Goal: Task Accomplishment & Management: Use online tool/utility

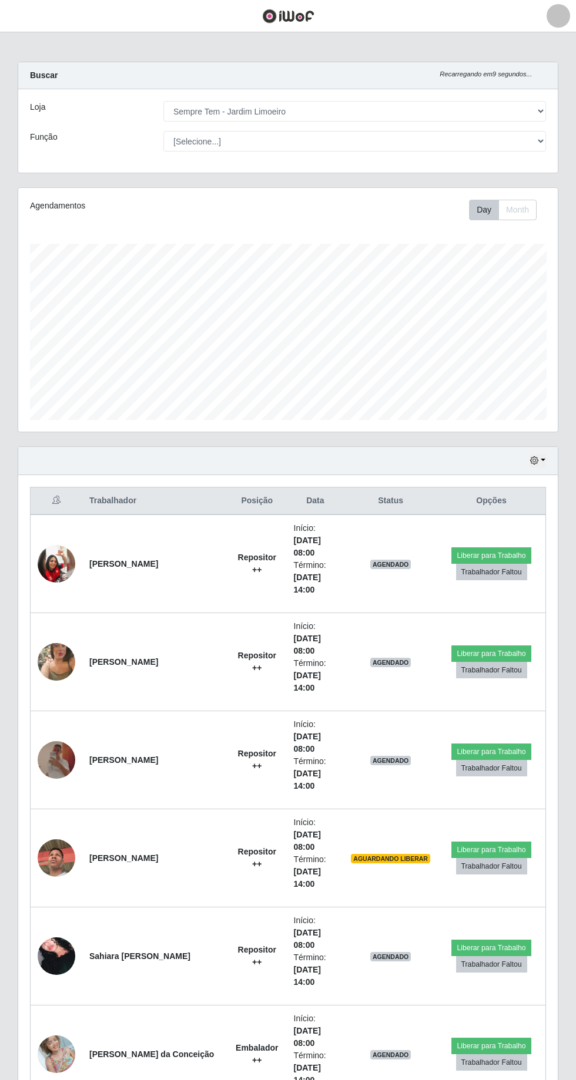
select select "508"
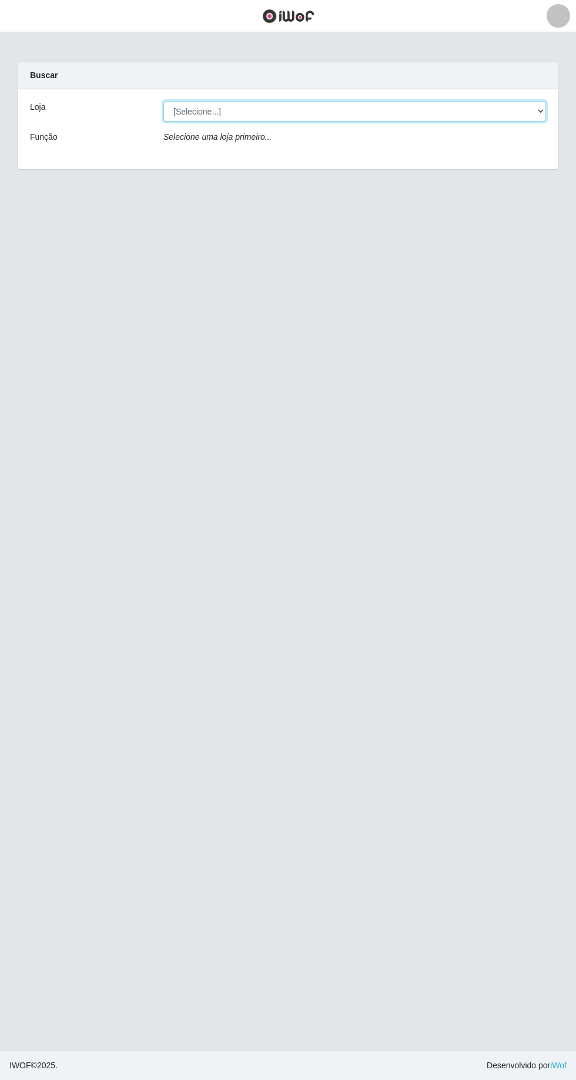
click at [360, 110] on select "[Selecione...] Carone - Itapuã Carone - Praia da Costa Sempre Tem - Jardim Camb…" at bounding box center [354, 111] width 382 height 21
select select "508"
click at [163, 101] on select "[Selecione...] Carone - Itapuã Carone - Praia da Costa Sempre Tem - Jardim Camb…" at bounding box center [354, 111] width 382 height 21
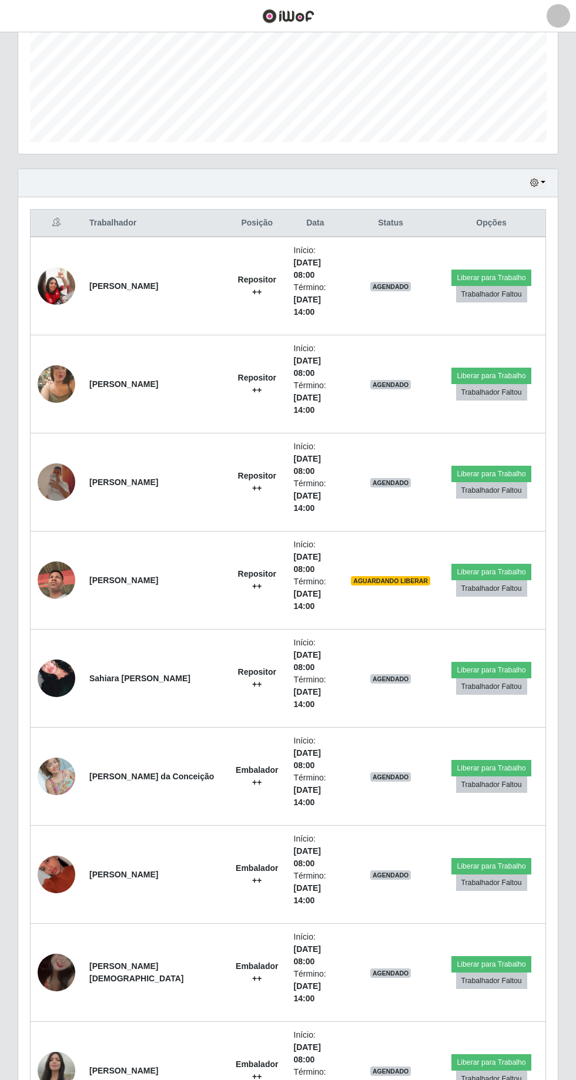
scroll to position [287, 0]
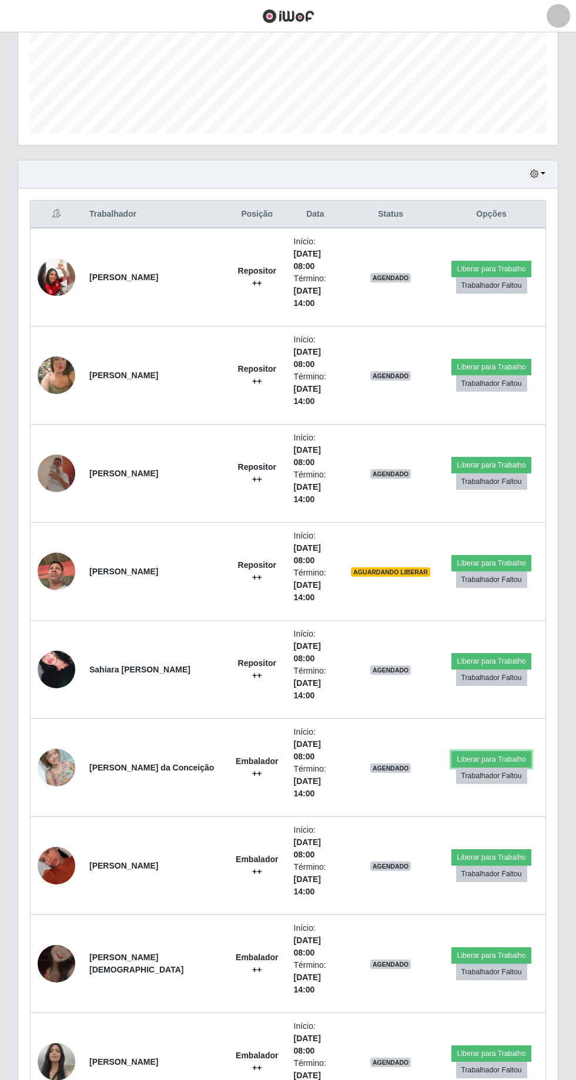
click at [495, 751] on button "Liberar para Trabalho" at bounding box center [490, 759] width 79 height 16
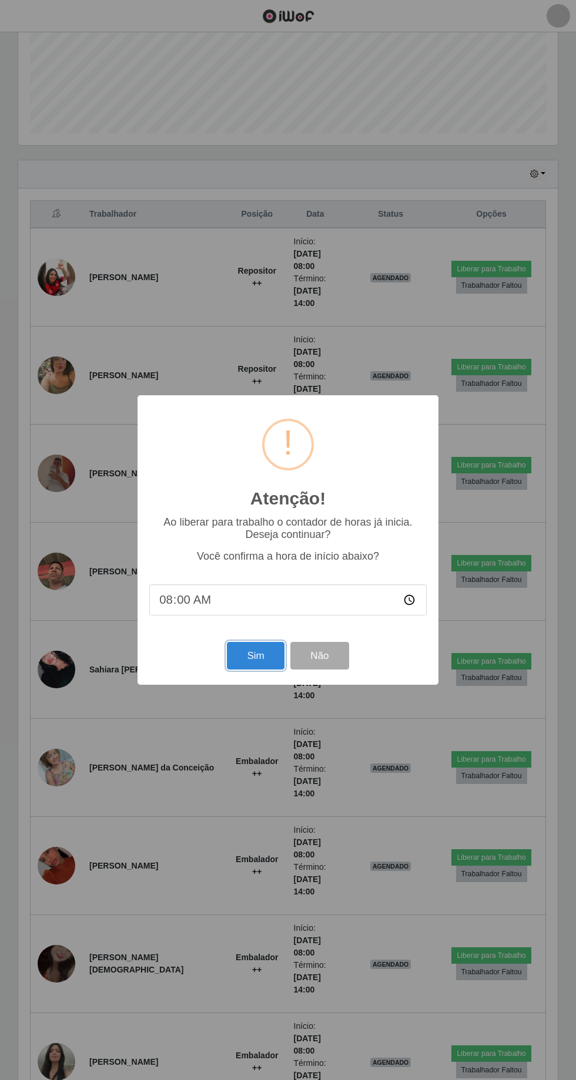
click at [255, 670] on button "Sim" at bounding box center [255, 656] width 57 height 28
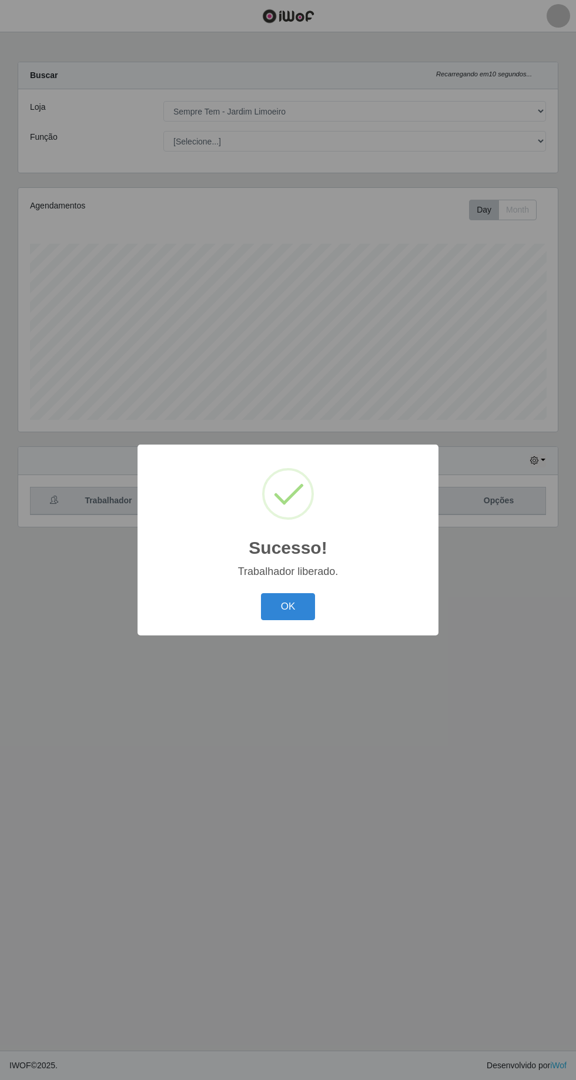
scroll to position [0, 0]
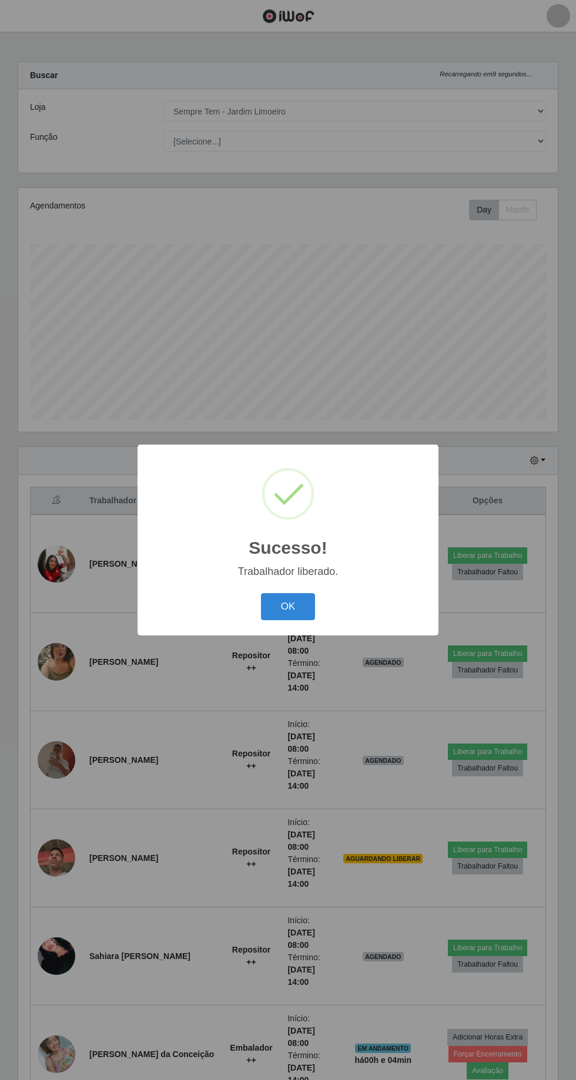
click at [287, 621] on button "OK" at bounding box center [288, 607] width 55 height 28
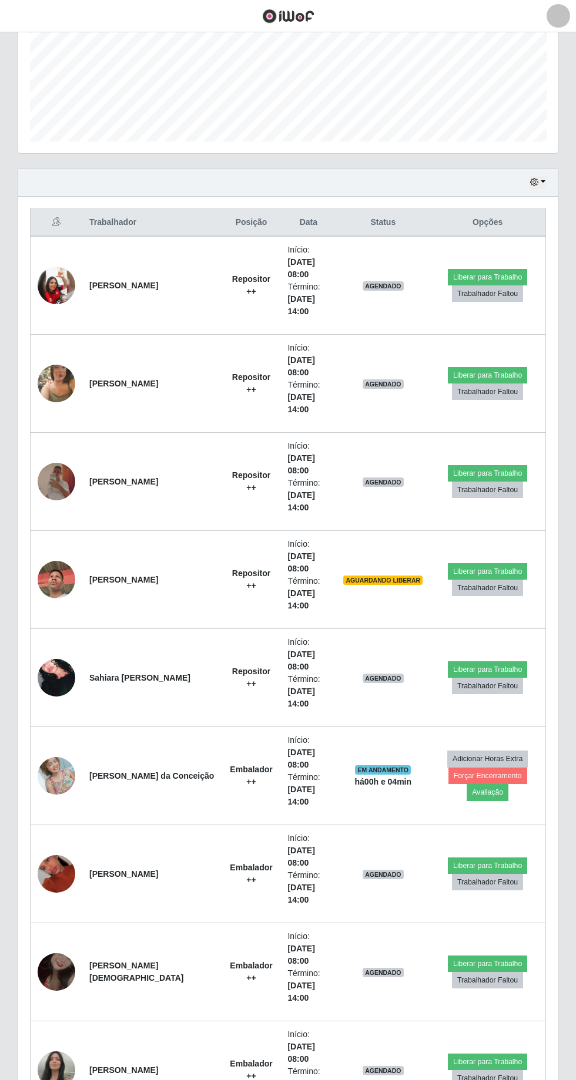
scroll to position [284, 0]
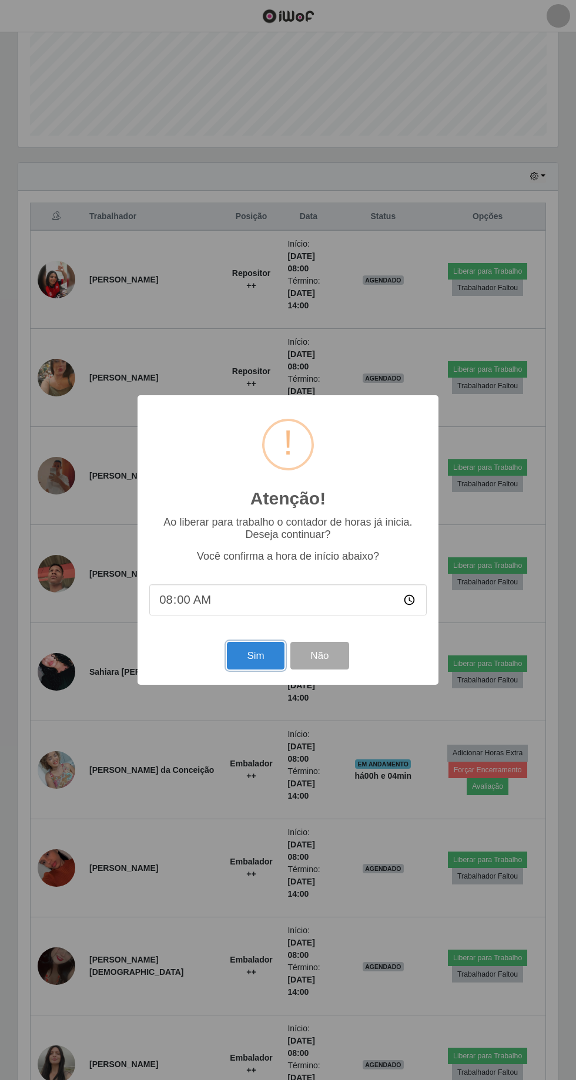
click at [262, 670] on button "Sim" at bounding box center [255, 656] width 57 height 28
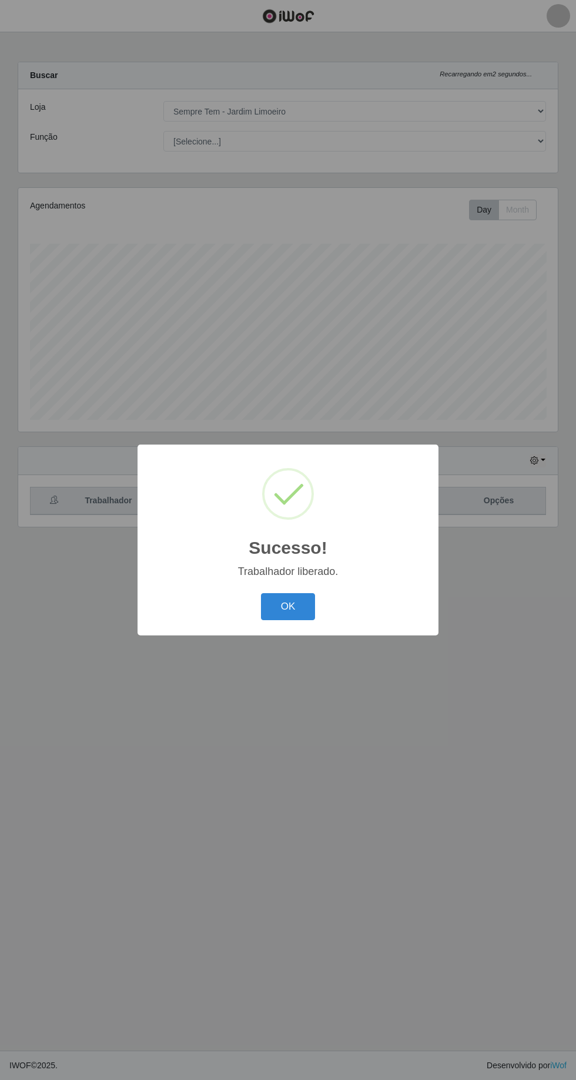
scroll to position [0, 0]
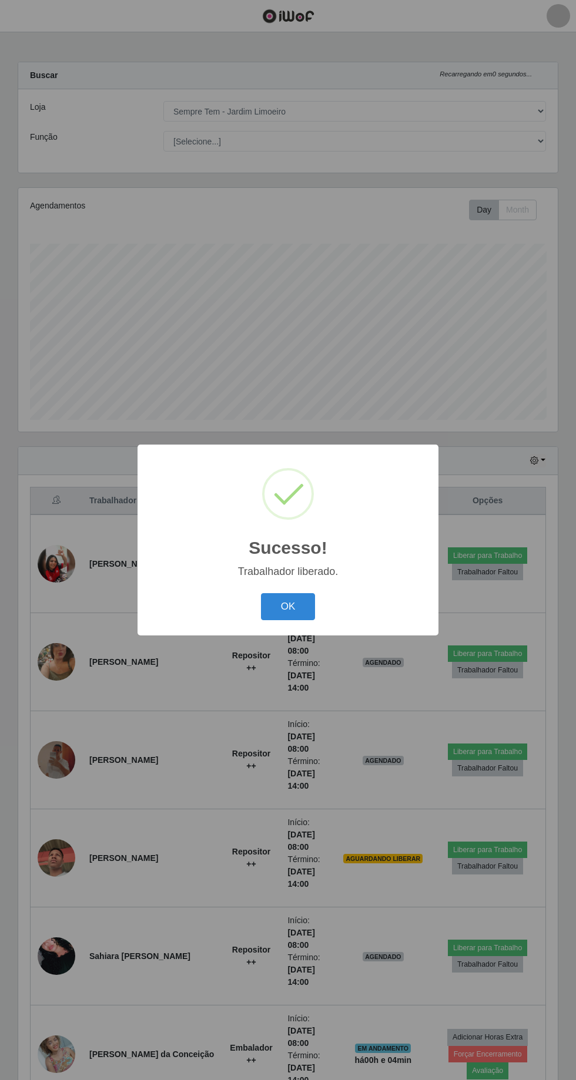
click at [306, 621] on button "OK" at bounding box center [288, 607] width 55 height 28
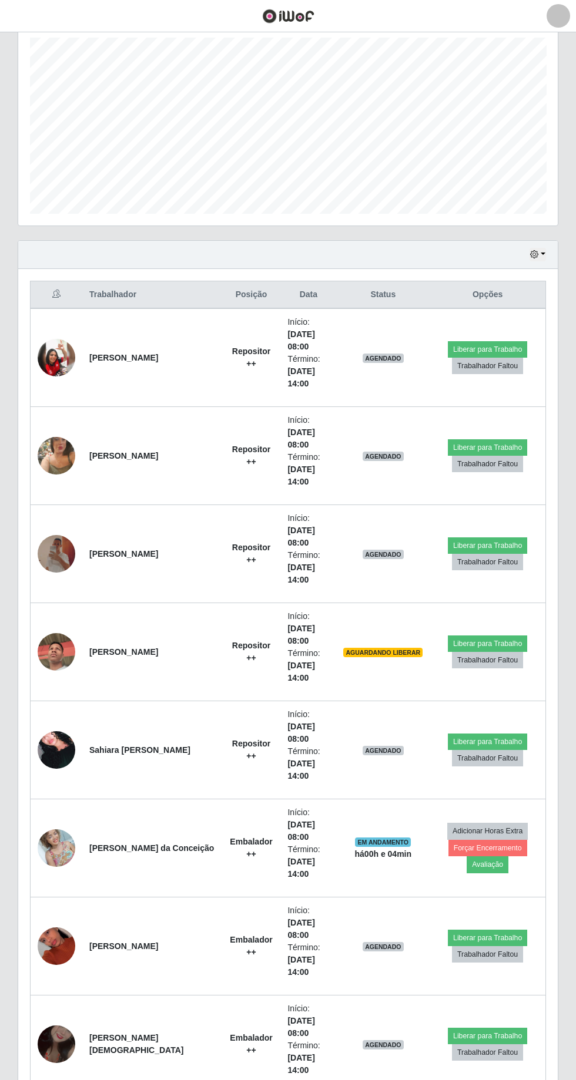
scroll to position [214, 0]
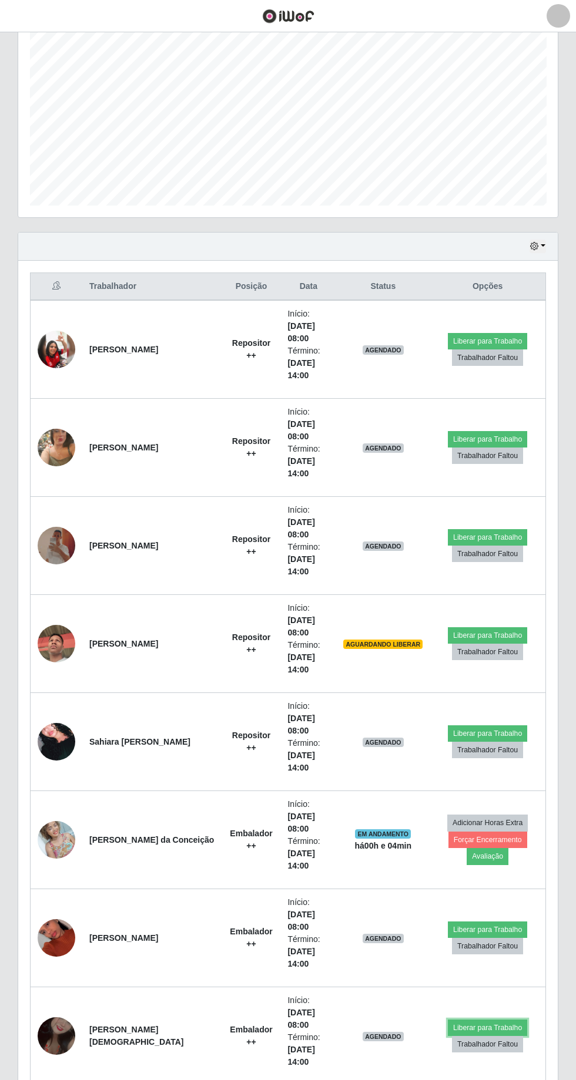
click at [485, 1020] on button "Liberar para Trabalho" at bounding box center [487, 1028] width 79 height 16
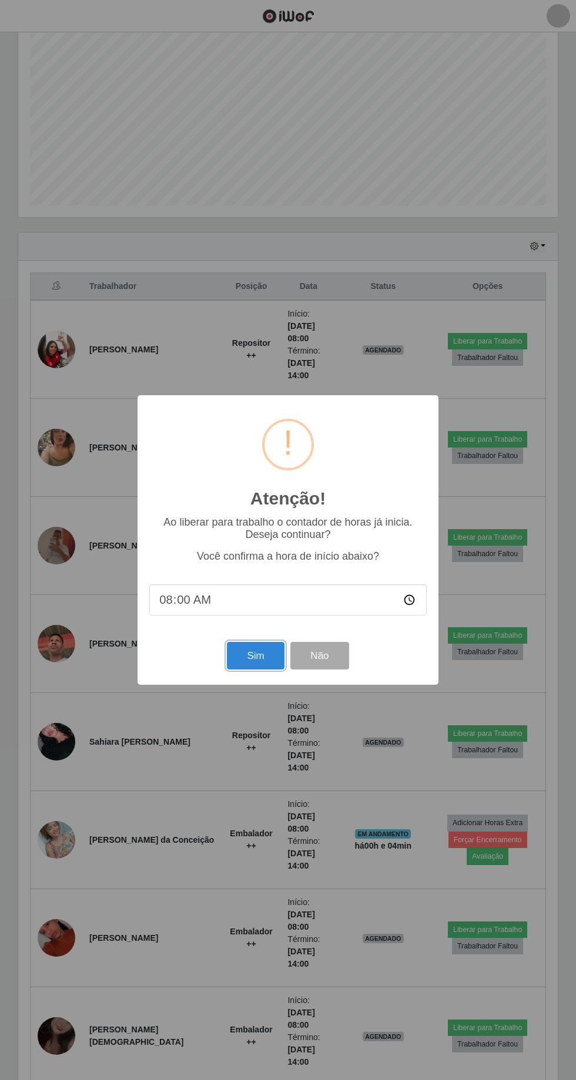
click at [264, 670] on button "Sim" at bounding box center [255, 656] width 57 height 28
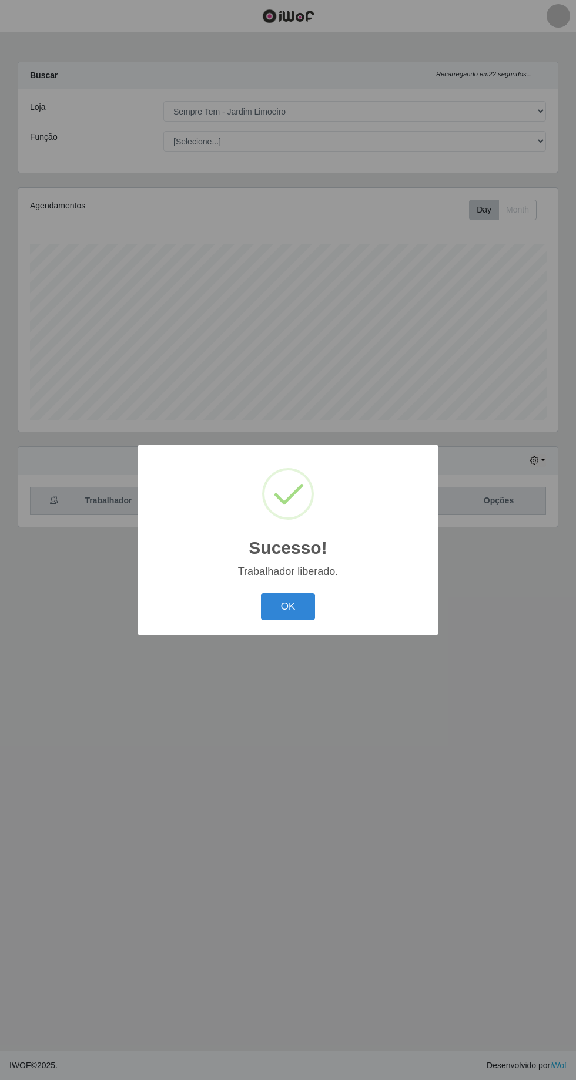
scroll to position [0, 0]
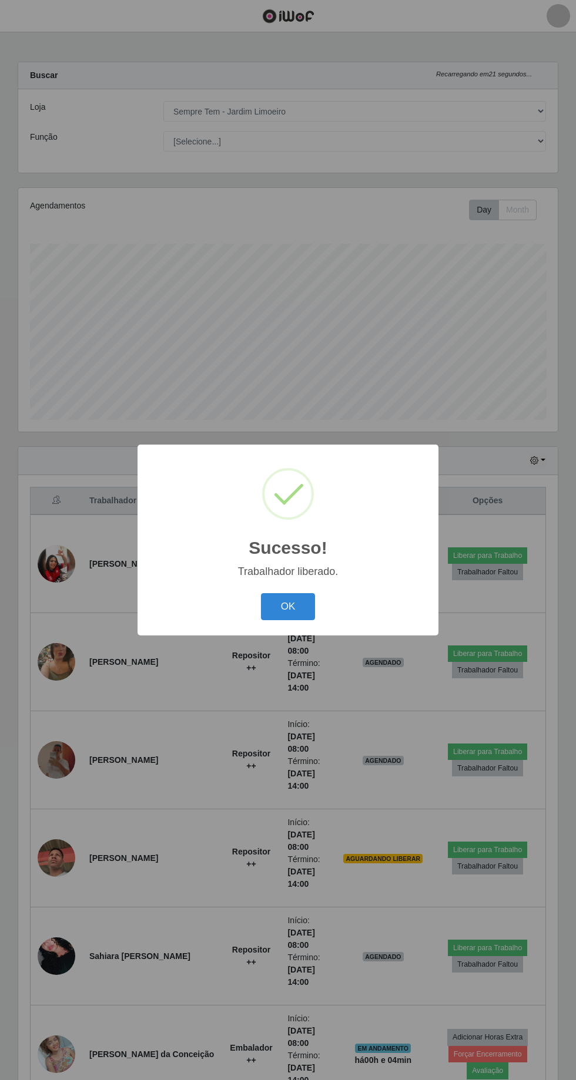
click at [287, 621] on button "OK" at bounding box center [288, 607] width 55 height 28
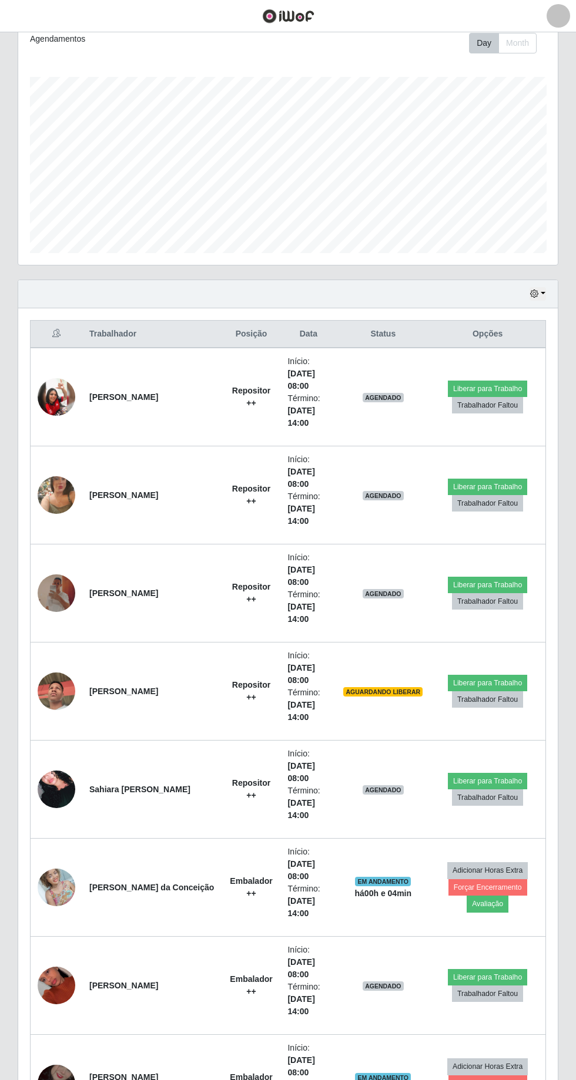
scroll to position [170, 0]
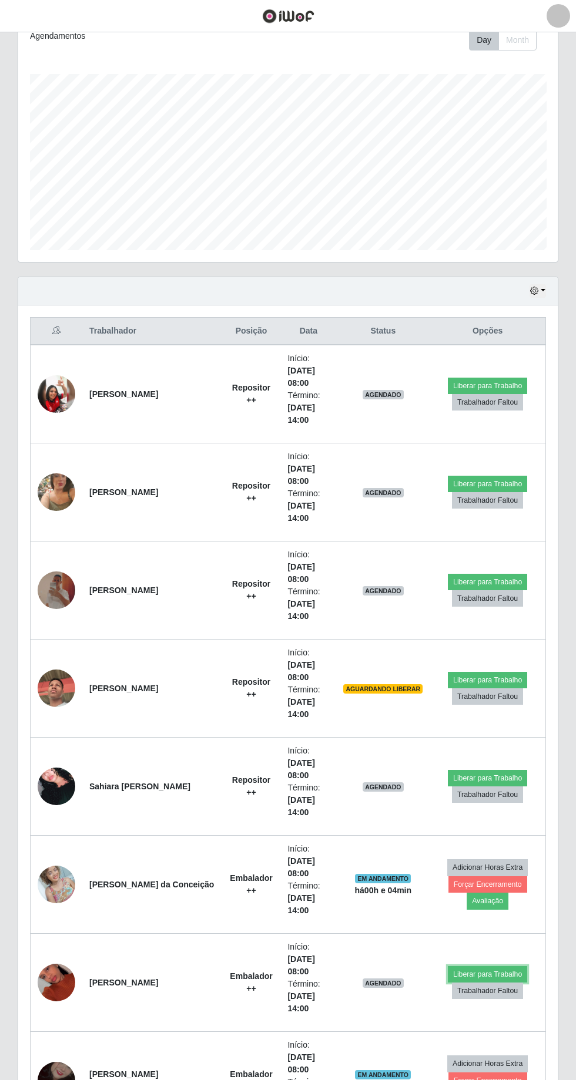
click at [485, 966] on button "Liberar para Trabalho" at bounding box center [487, 974] width 79 height 16
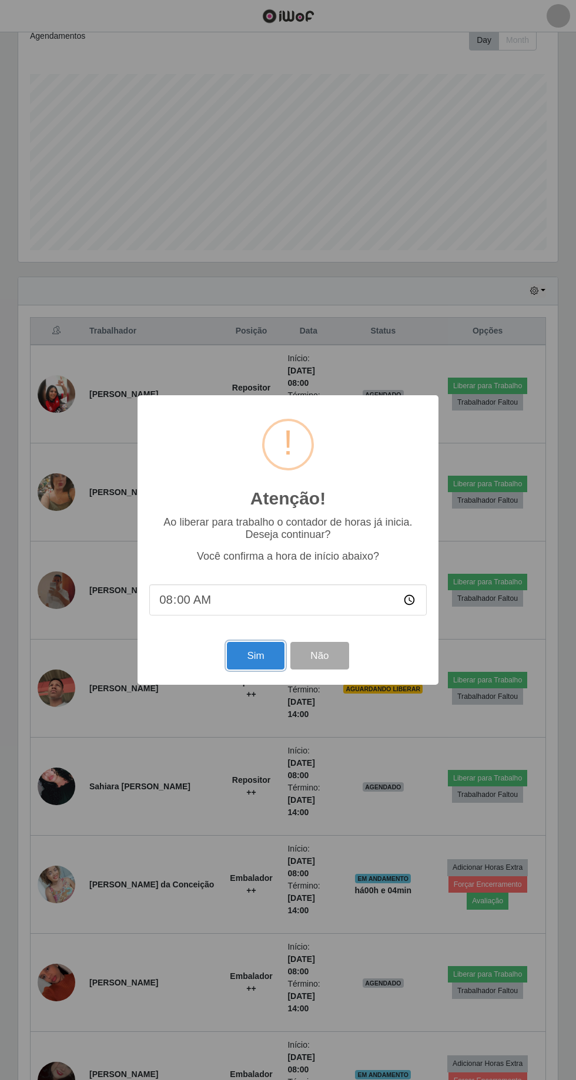
click at [264, 670] on button "Sim" at bounding box center [255, 656] width 57 height 28
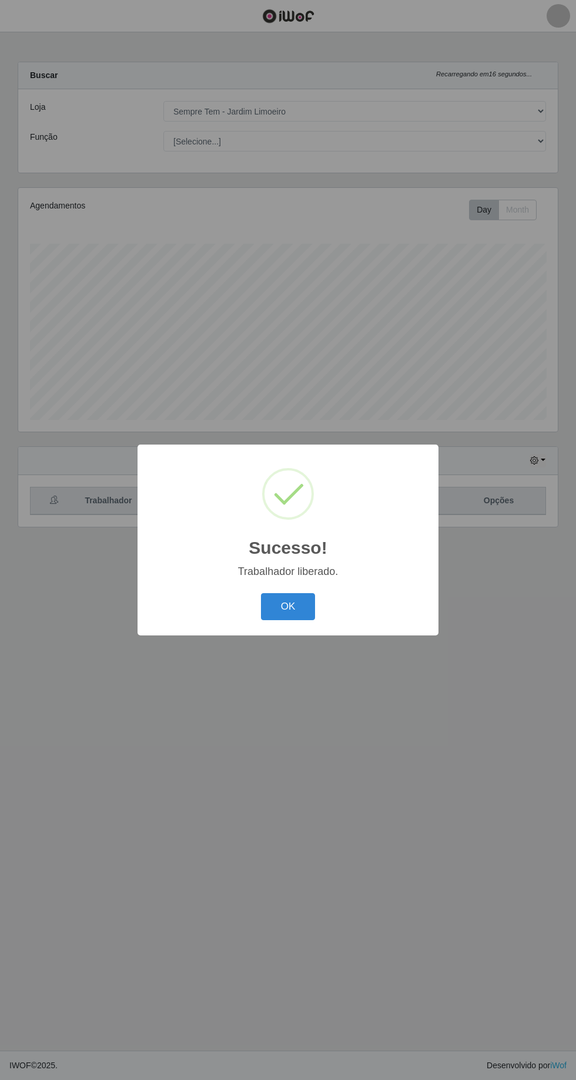
scroll to position [0, 0]
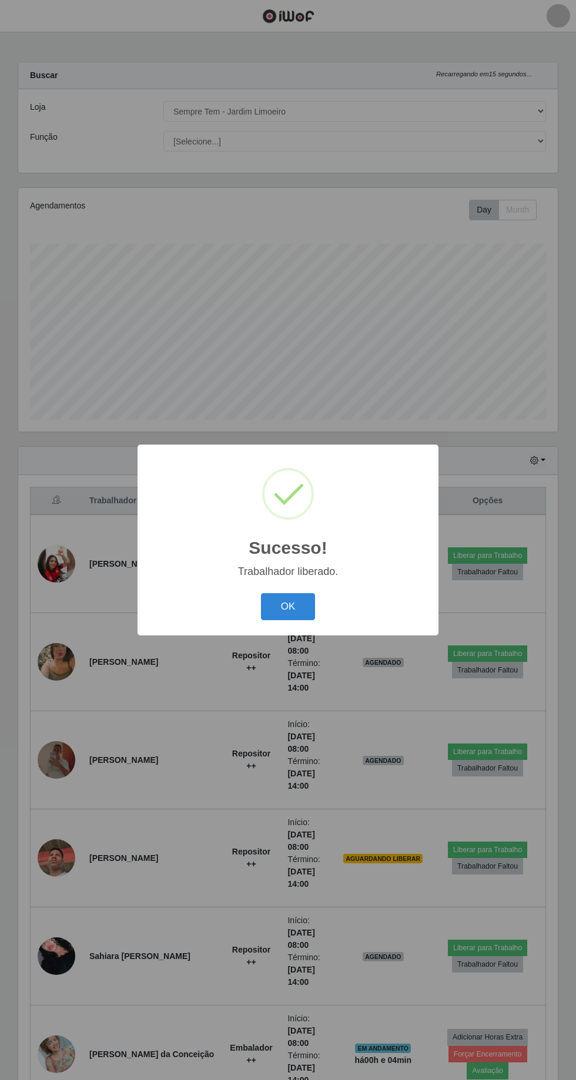
click at [287, 621] on button "OK" at bounding box center [288, 607] width 55 height 28
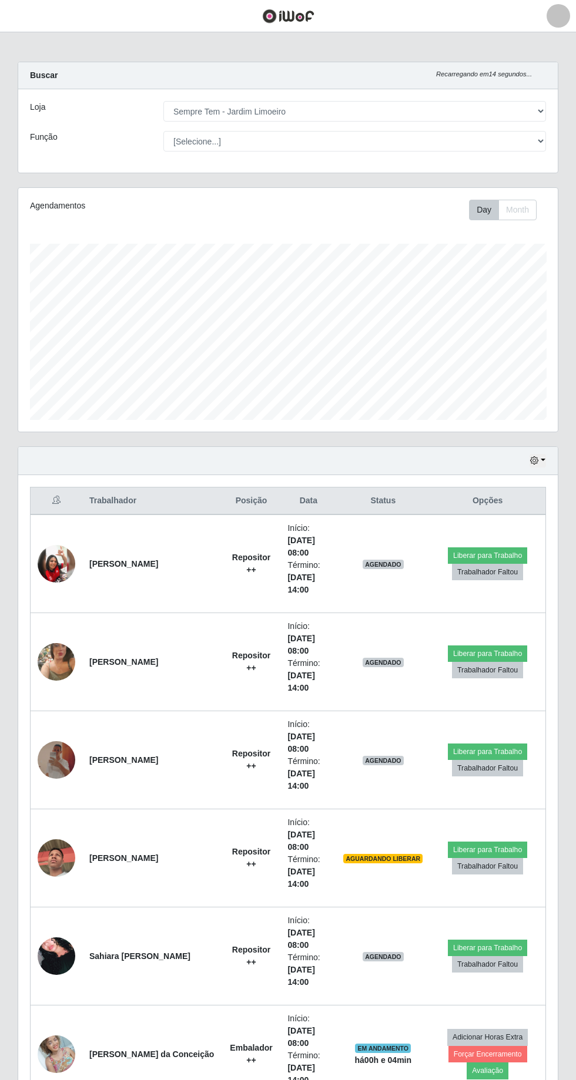
click at [49, 809] on td at bounding box center [57, 858] width 52 height 98
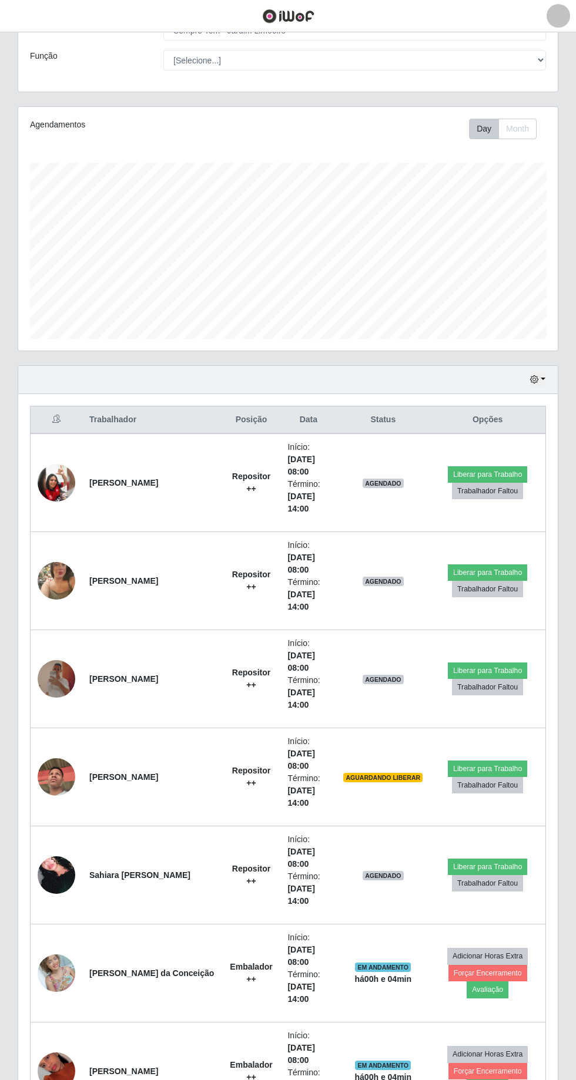
scroll to position [80, 0]
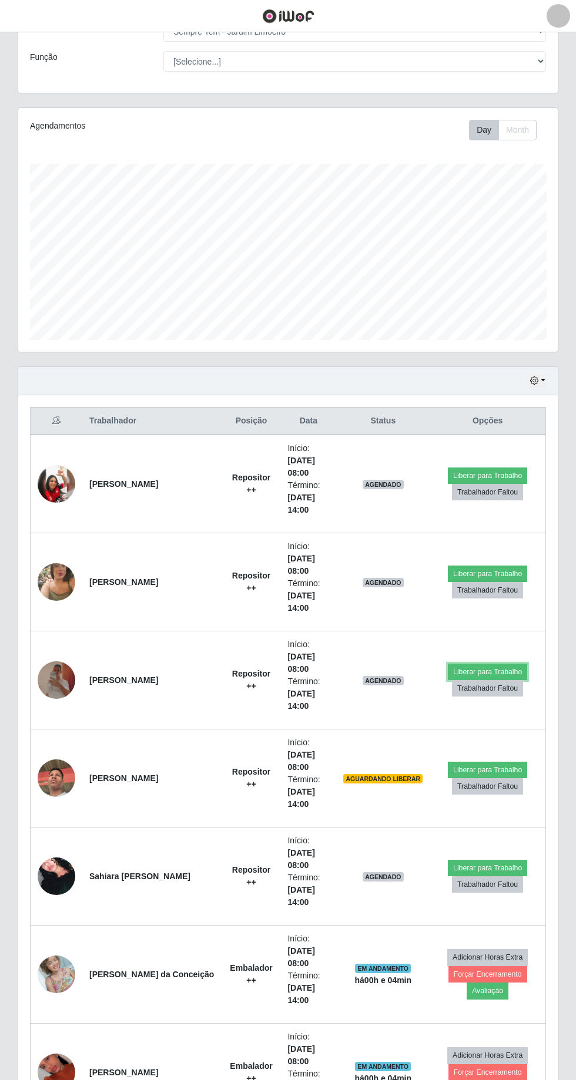
click at [485, 664] on button "Liberar para Trabalho" at bounding box center [487, 672] width 79 height 16
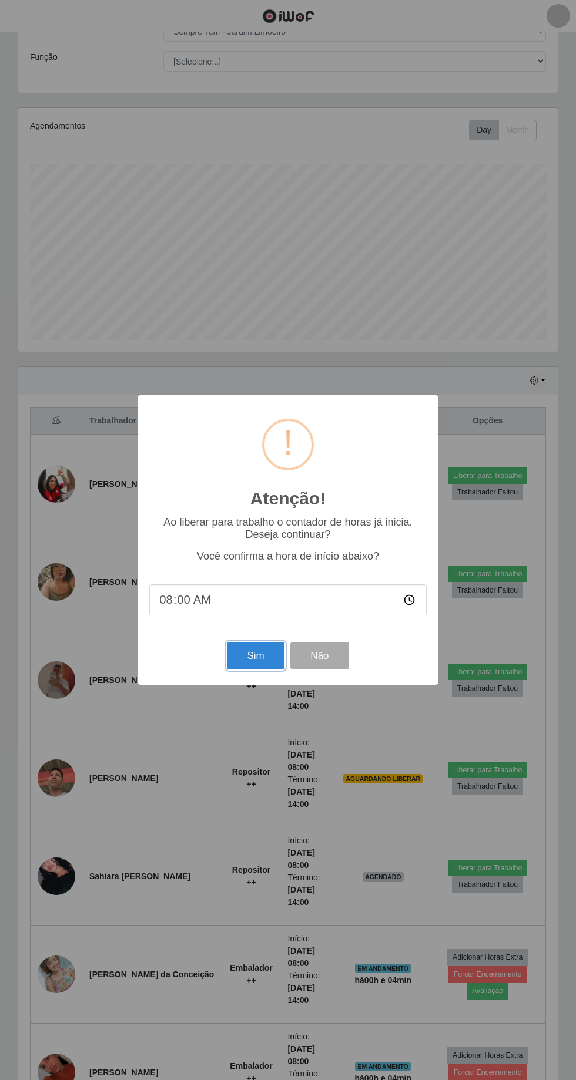
click at [274, 670] on button "Sim" at bounding box center [255, 656] width 57 height 28
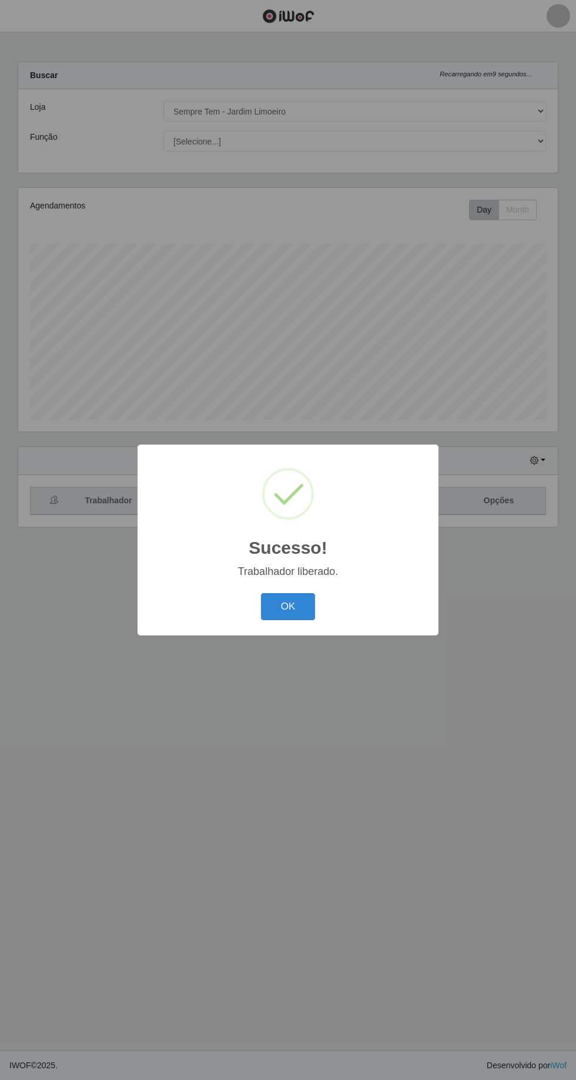
scroll to position [0, 0]
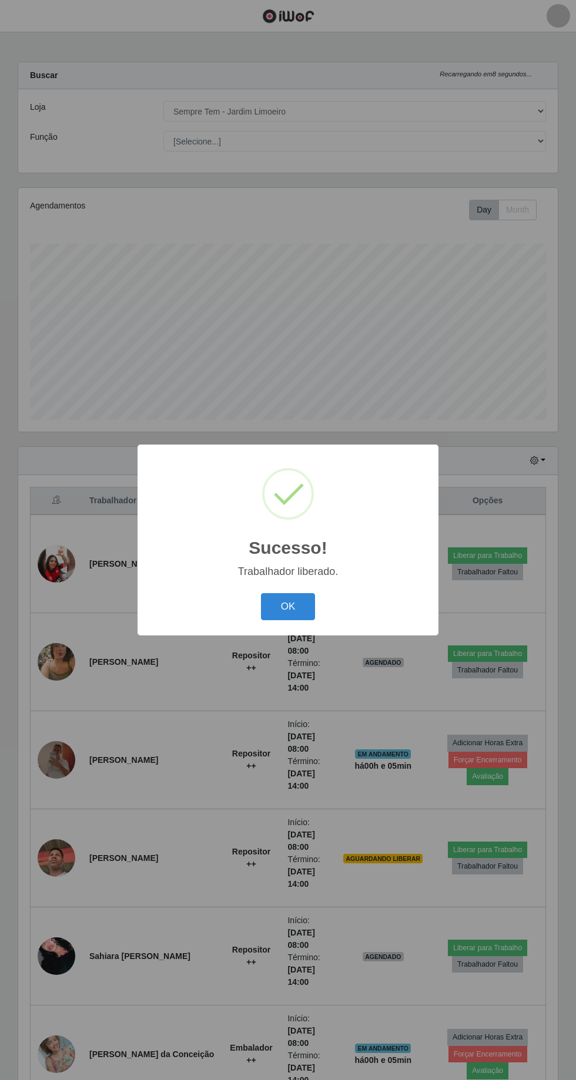
click at [297, 621] on button "OK" at bounding box center [288, 607] width 55 height 28
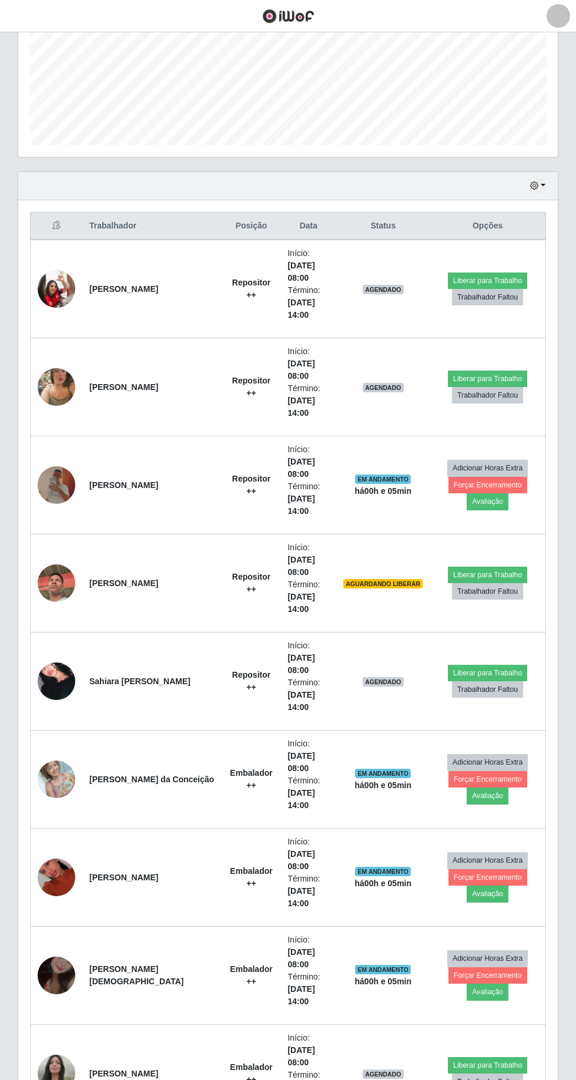
scroll to position [287, 0]
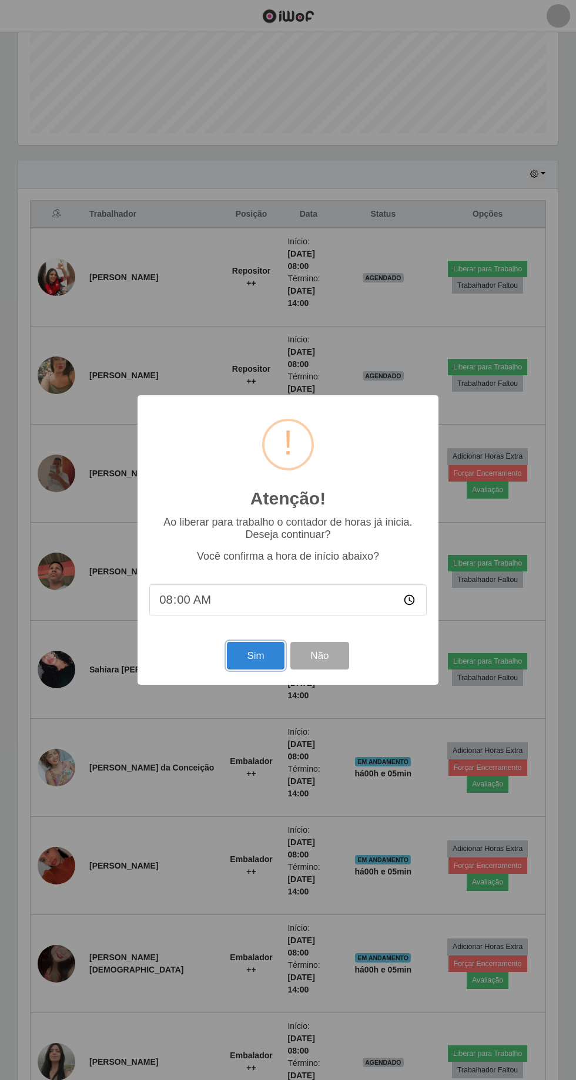
click at [255, 670] on button "Sim" at bounding box center [255, 656] width 57 height 28
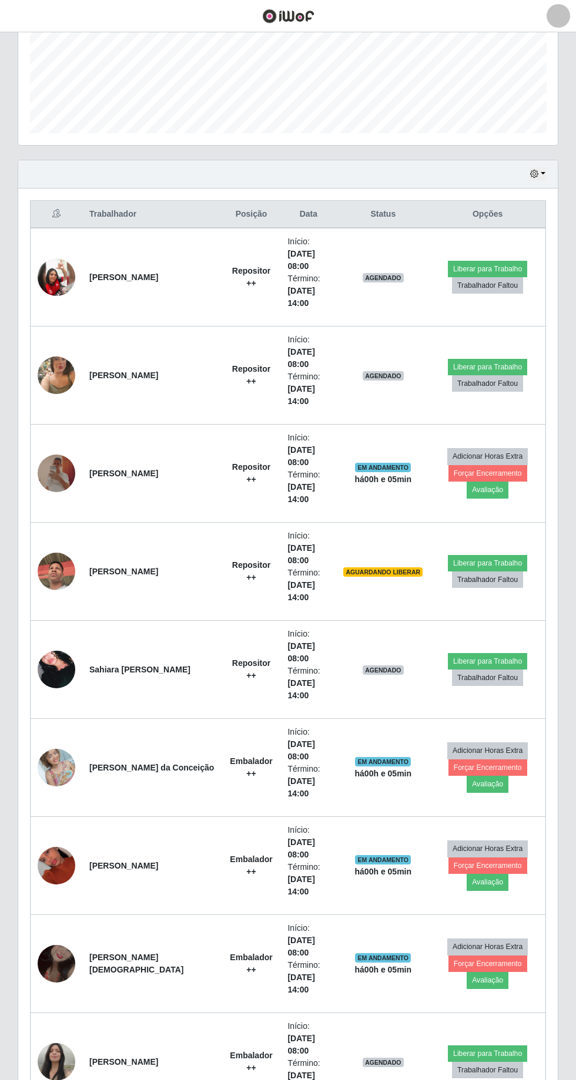
scroll to position [0, 0]
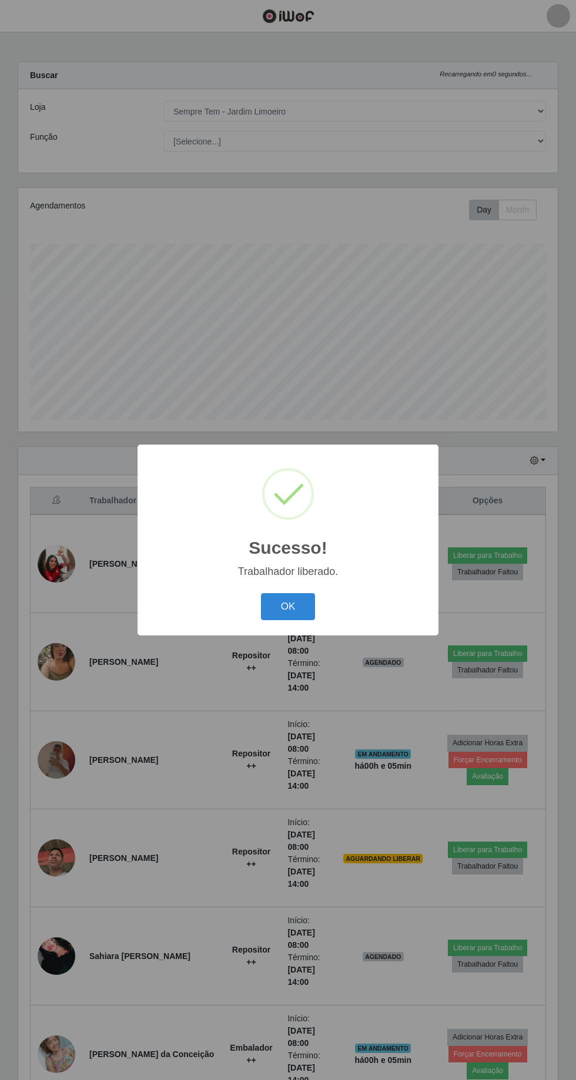
click at [303, 621] on button "OK" at bounding box center [288, 607] width 55 height 28
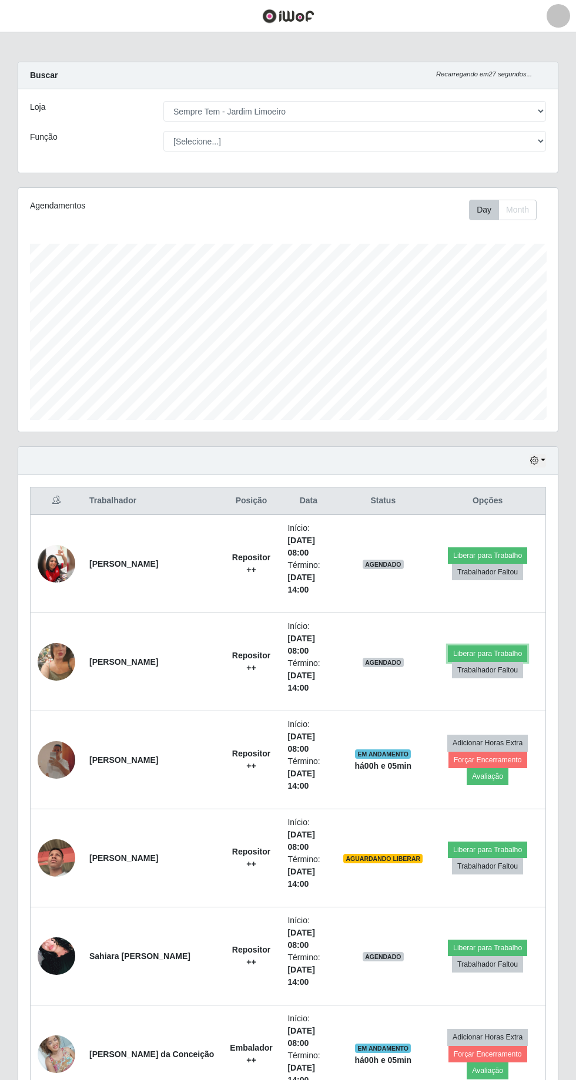
click at [492, 645] on button "Liberar para Trabalho" at bounding box center [487, 653] width 79 height 16
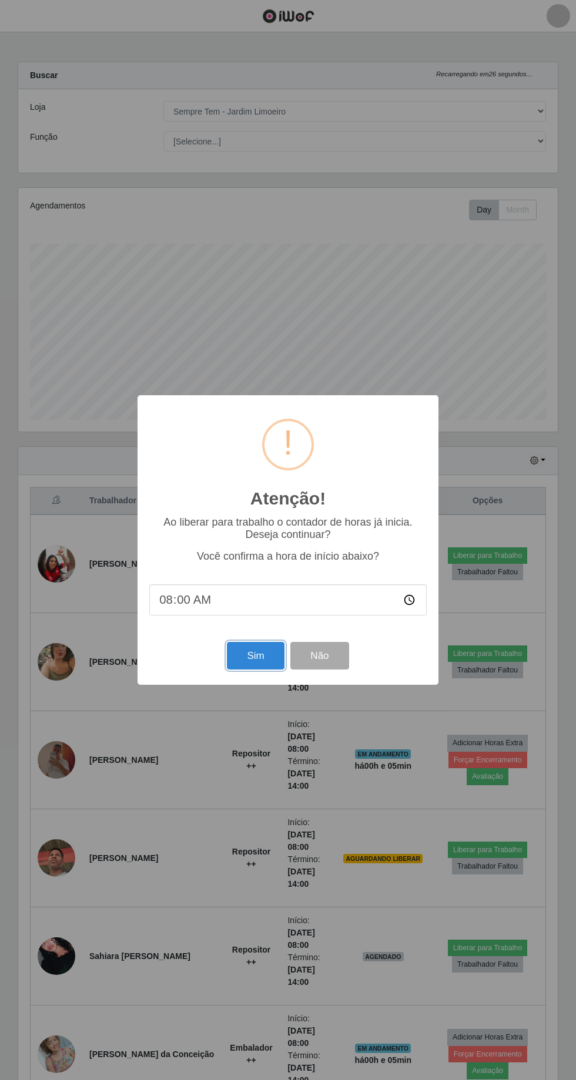
click at [255, 670] on button "Sim" at bounding box center [255, 656] width 57 height 28
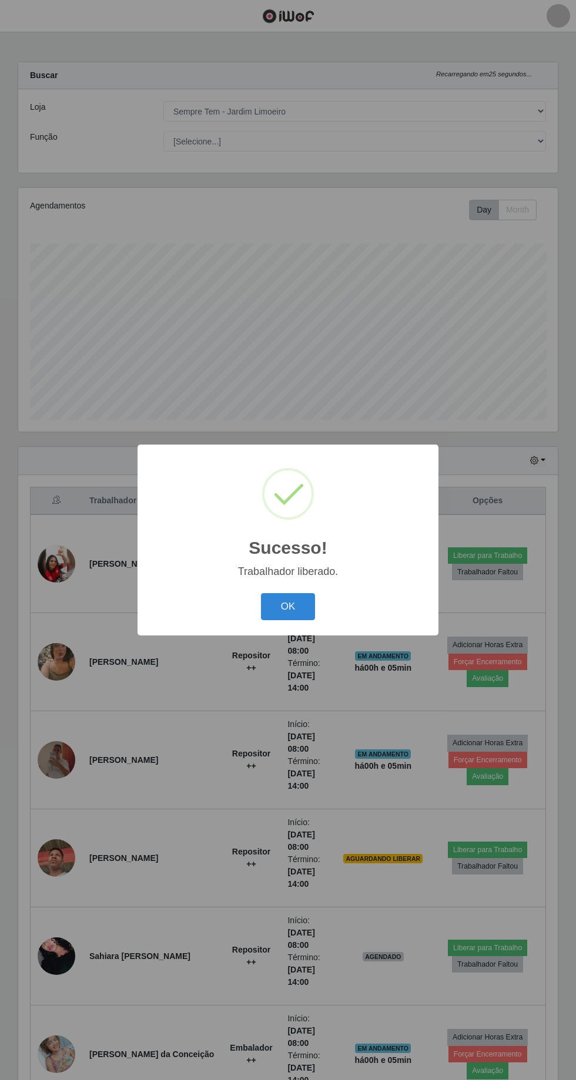
click at [307, 621] on button "OK" at bounding box center [288, 607] width 55 height 28
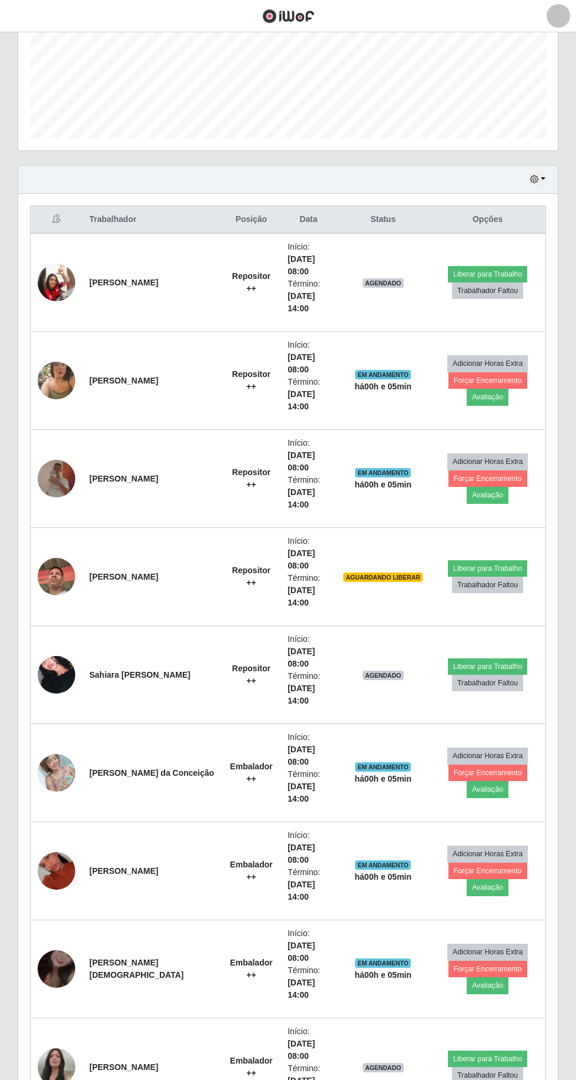
scroll to position [284, 0]
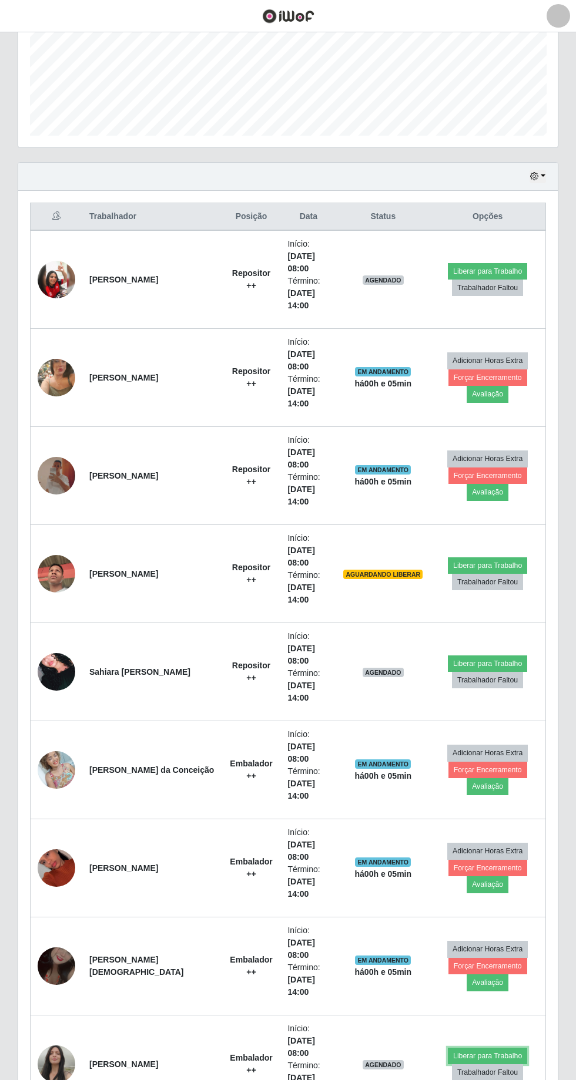
click at [485, 1048] on button "Liberar para Trabalho" at bounding box center [487, 1056] width 79 height 16
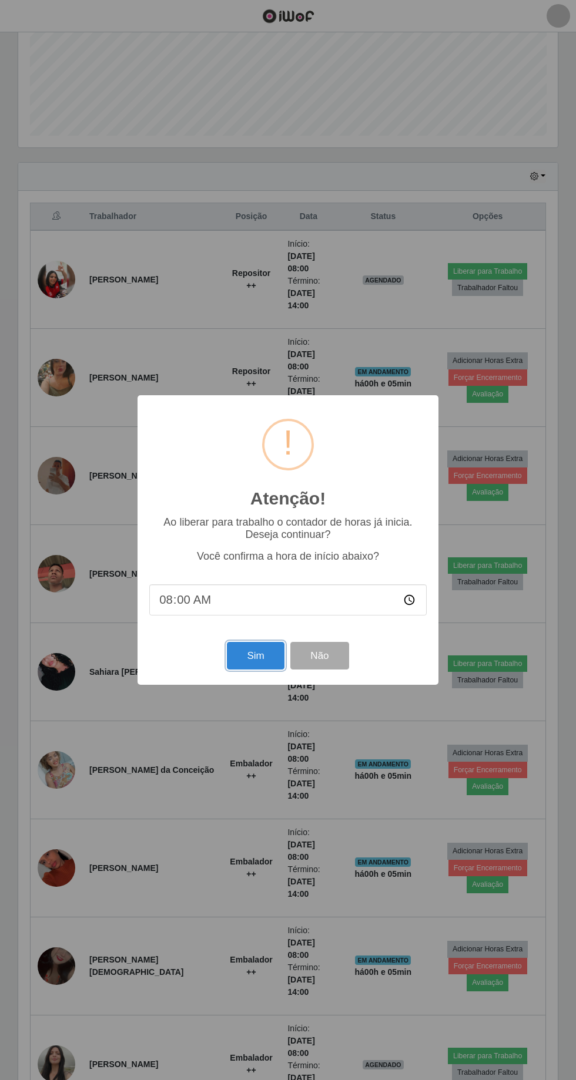
click at [255, 670] on button "Sim" at bounding box center [255, 656] width 57 height 28
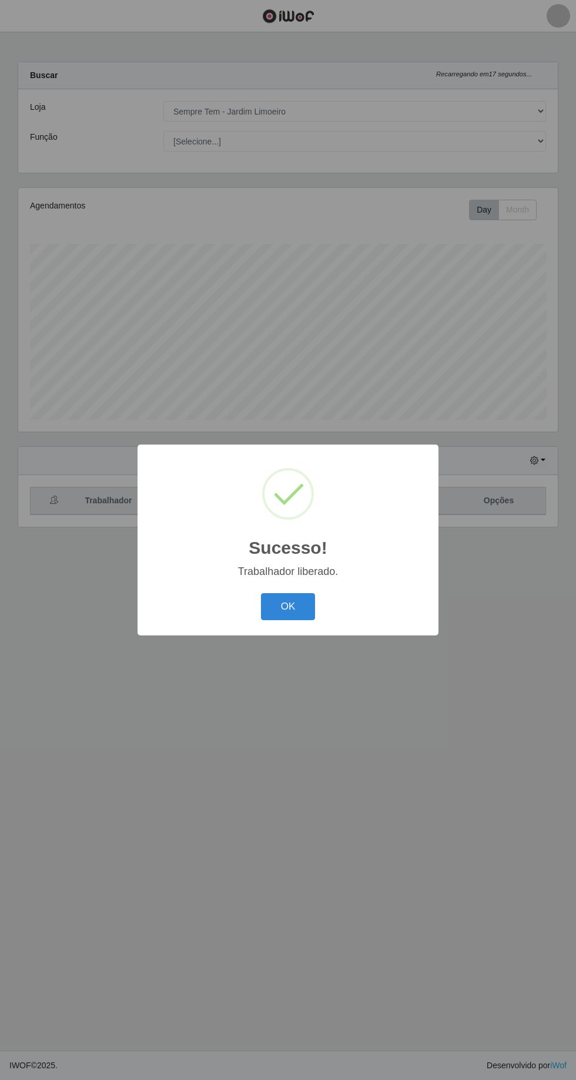
scroll to position [0, 0]
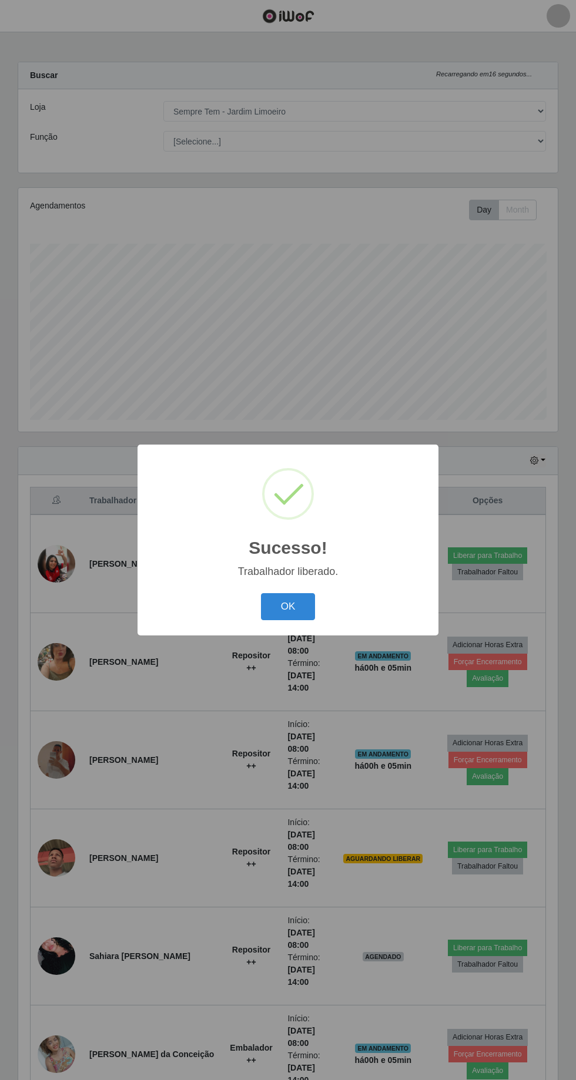
click at [306, 621] on button "OK" at bounding box center [288, 607] width 55 height 28
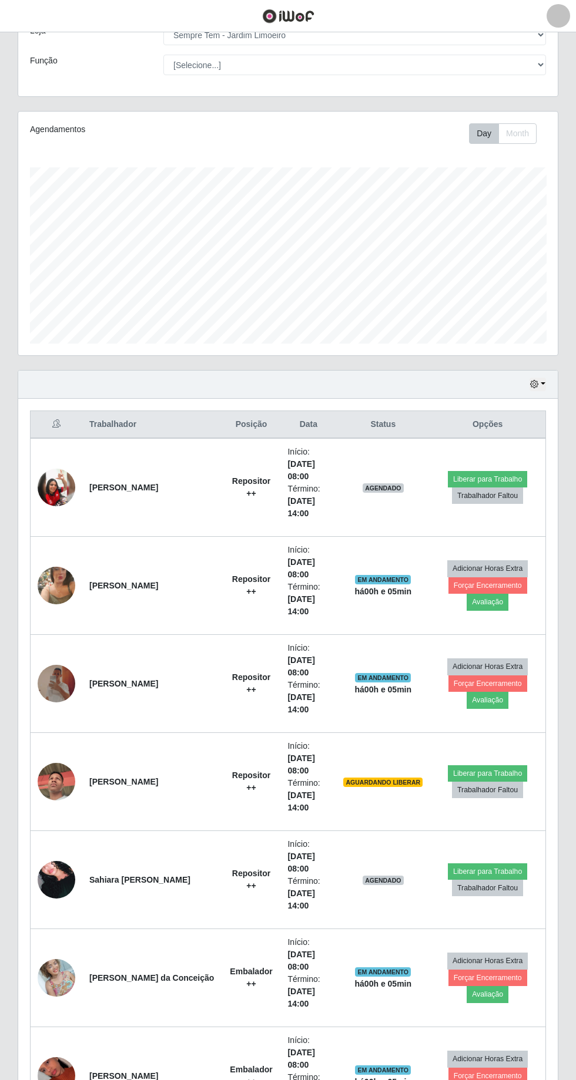
scroll to position [74, 0]
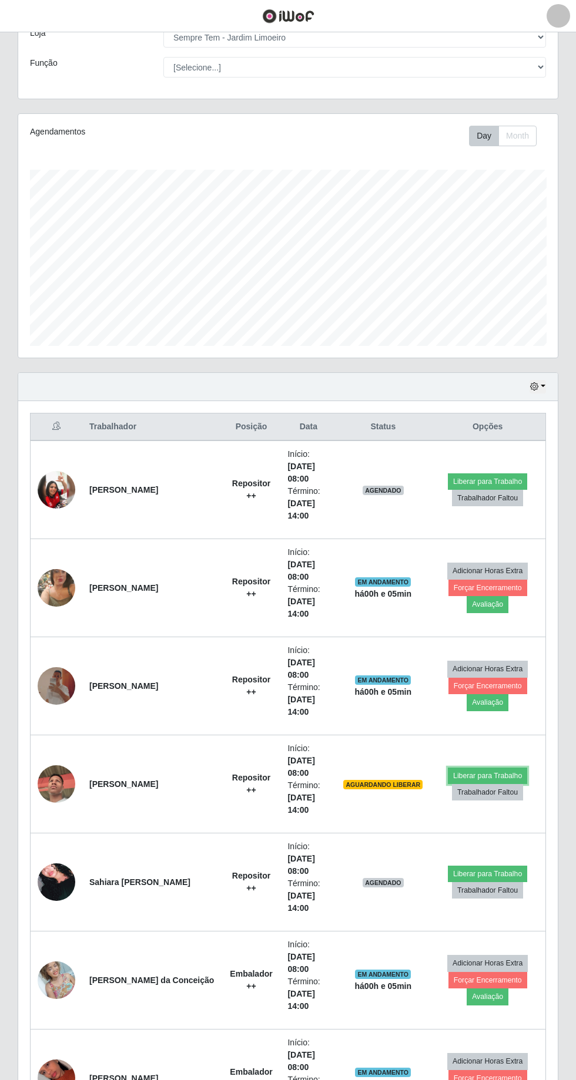
click at [487, 768] on button "Liberar para Trabalho" at bounding box center [487, 776] width 79 height 16
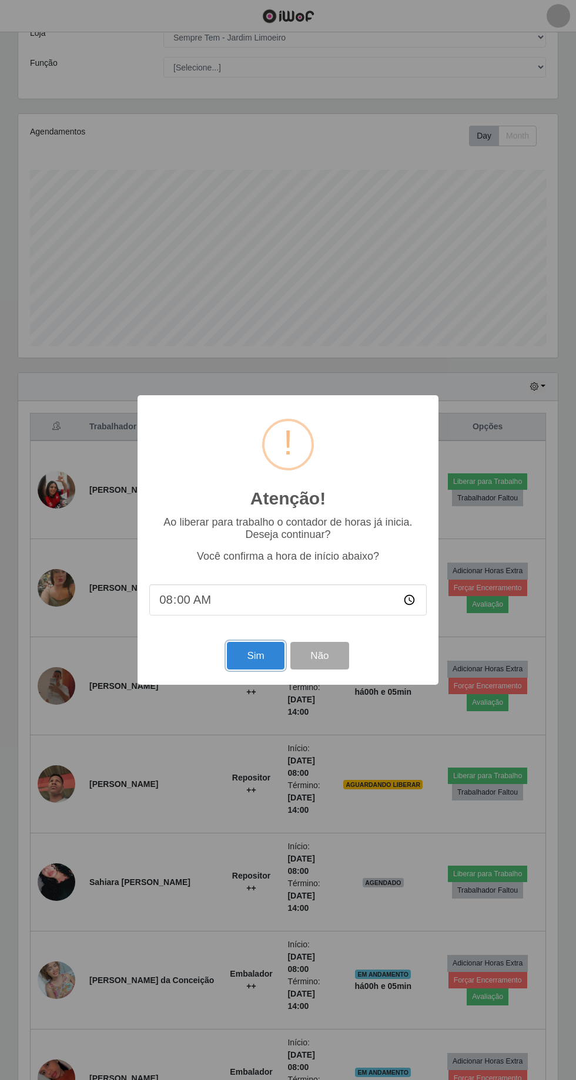
click at [255, 670] on button "Sim" at bounding box center [255, 656] width 57 height 28
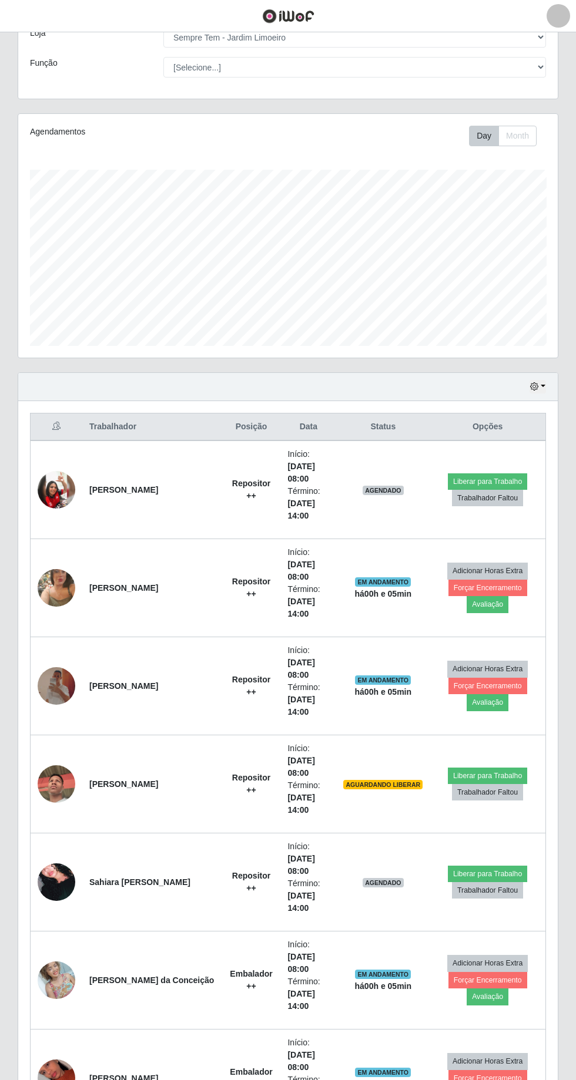
scroll to position [0, 0]
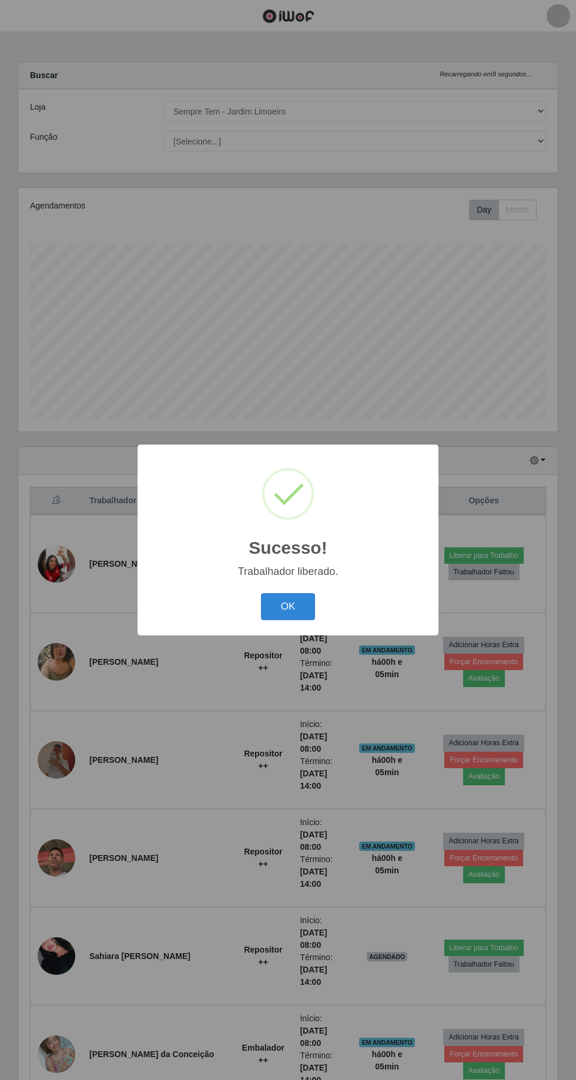
click at [288, 621] on button "OK" at bounding box center [288, 607] width 55 height 28
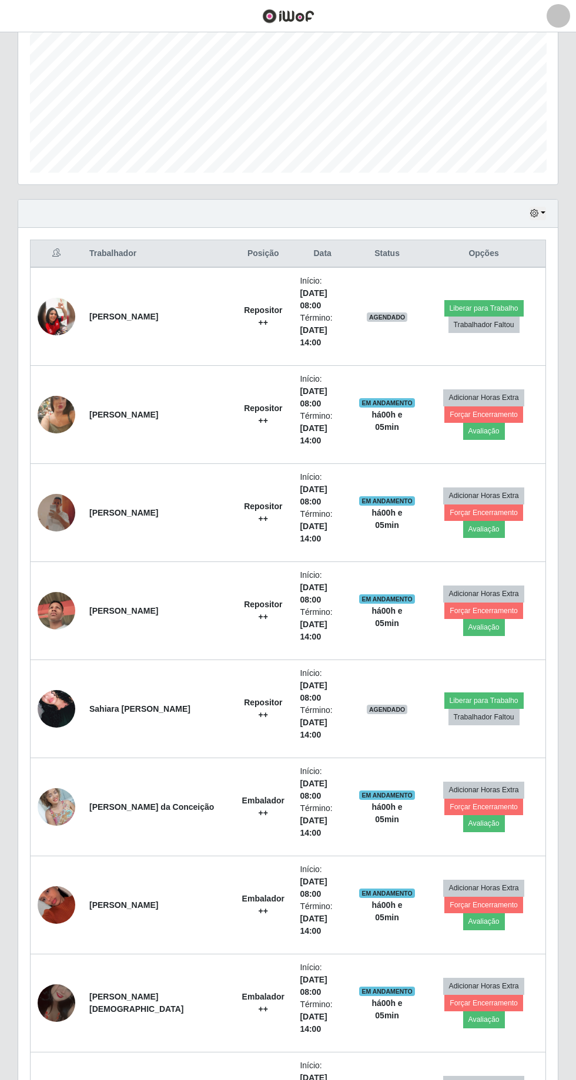
scroll to position [287, 0]
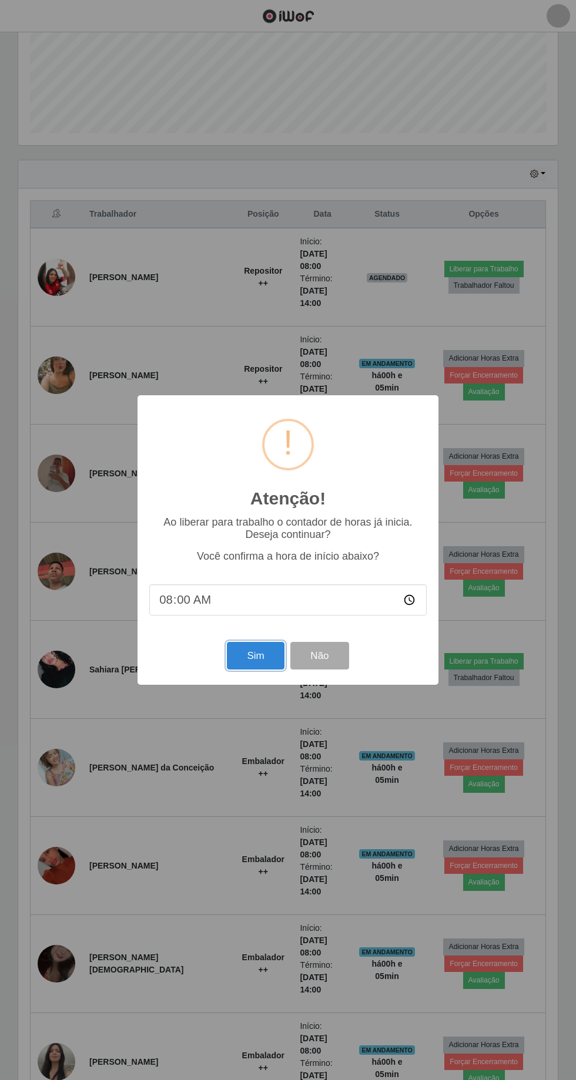
click at [269, 670] on button "Sim" at bounding box center [255, 656] width 57 height 28
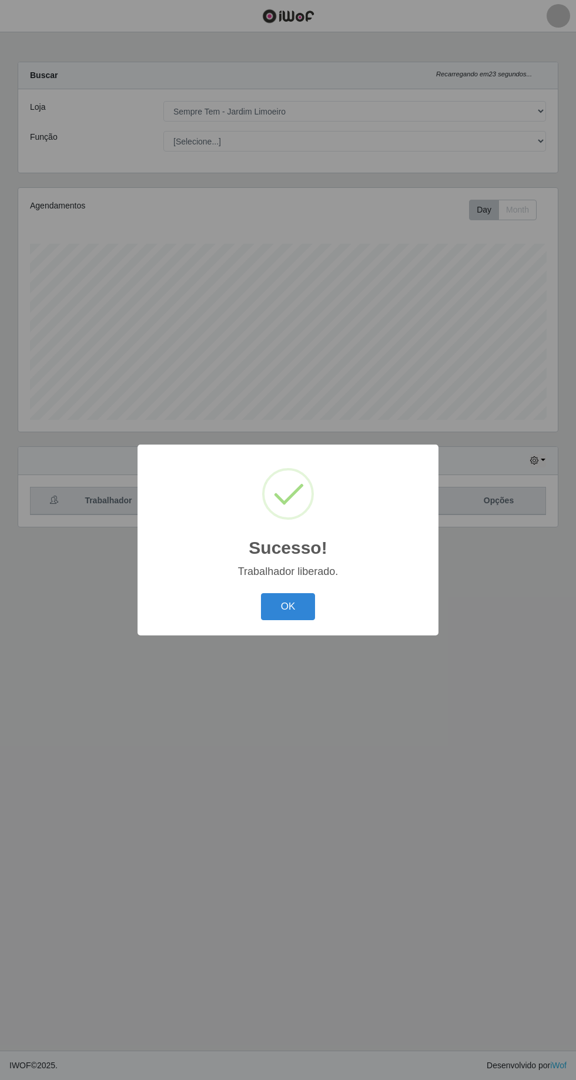
scroll to position [0, 0]
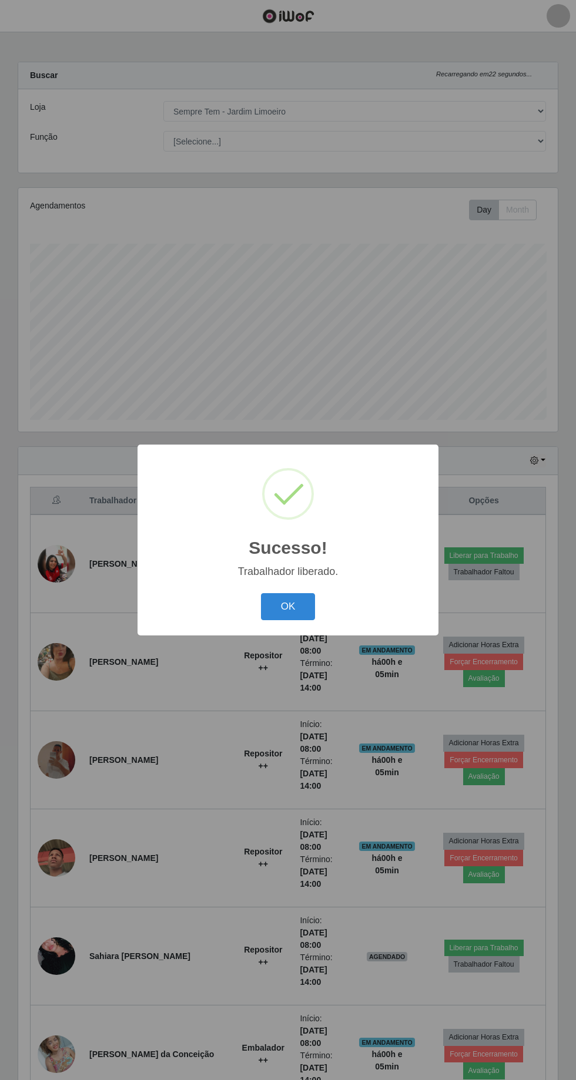
click at [308, 621] on button "OK" at bounding box center [288, 607] width 55 height 28
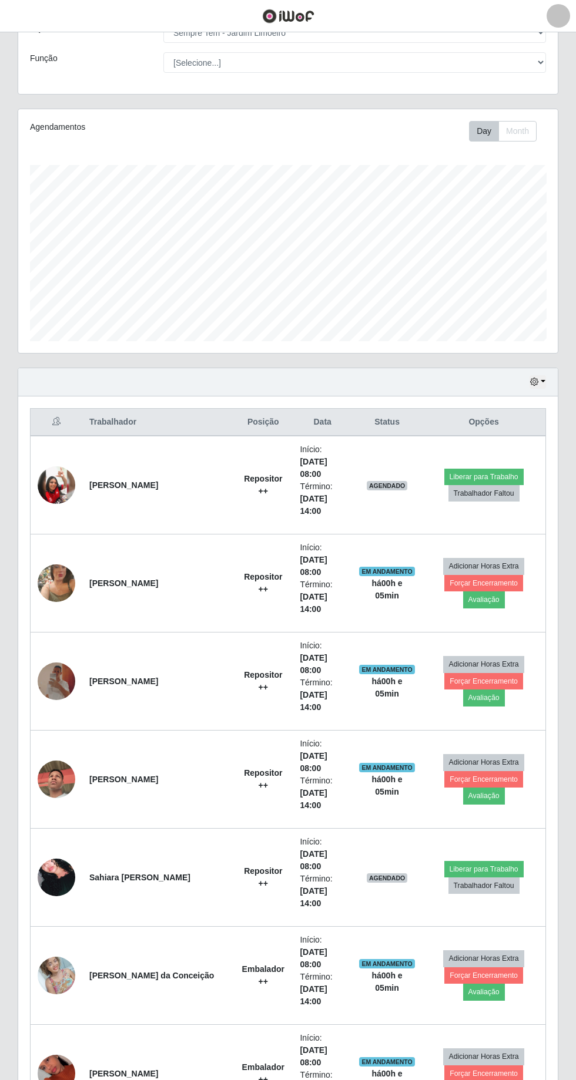
scroll to position [80, 0]
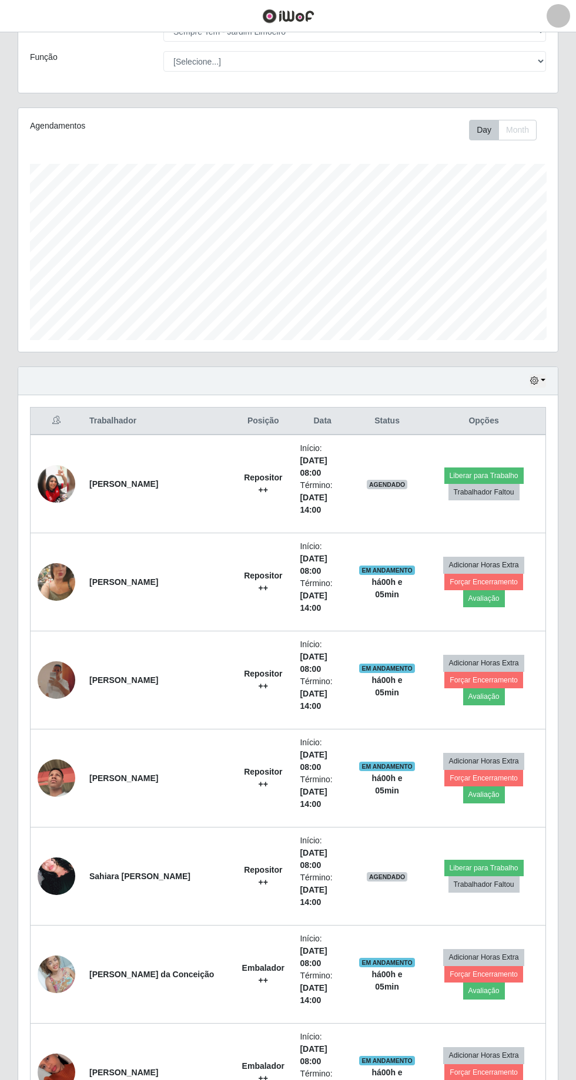
click at [61, 470] on img at bounding box center [57, 484] width 38 height 38
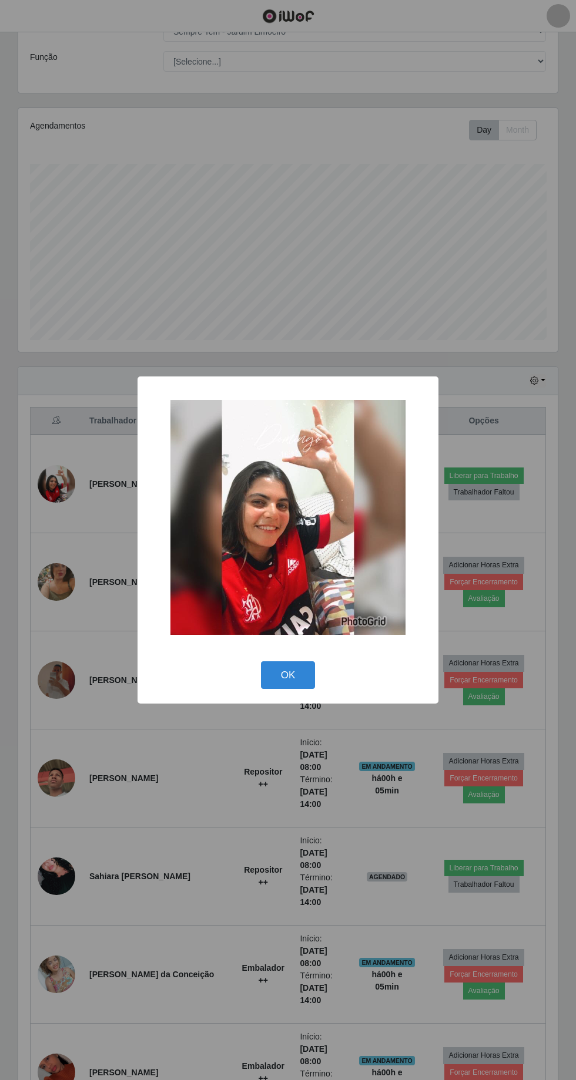
click at [308, 689] on button "OK" at bounding box center [288, 675] width 55 height 28
